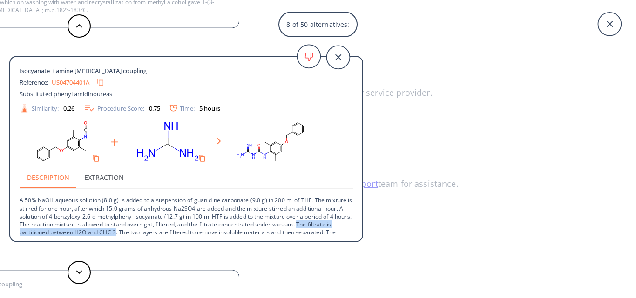
scroll to position [34, 0]
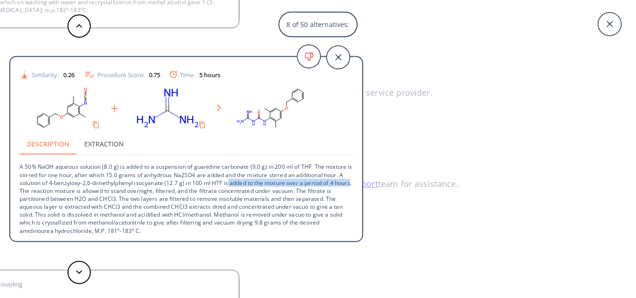
drag, startPoint x: 234, startPoint y: 181, endPoint x: 35, endPoint y: 193, distance: 199.2
click at [35, 193] on p "A 50% NaOH aqueous solution (8.0 g) is added to a suspension of guanidine carbo…" at bounding box center [186, 194] width 333 height 79
copy p "added to the mixture over a period of 4 hours"
